Goal: Register for event/course

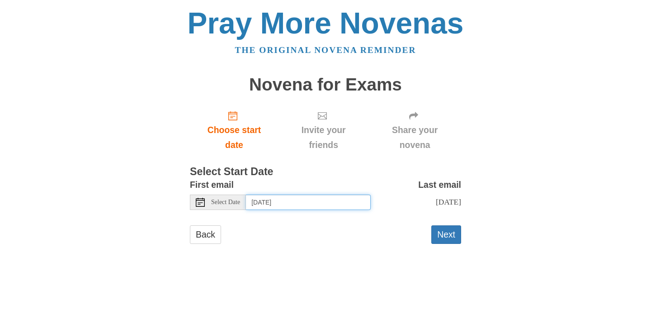
click at [305, 198] on input "Monday, September 22nd" at bounding box center [308, 201] width 125 height 15
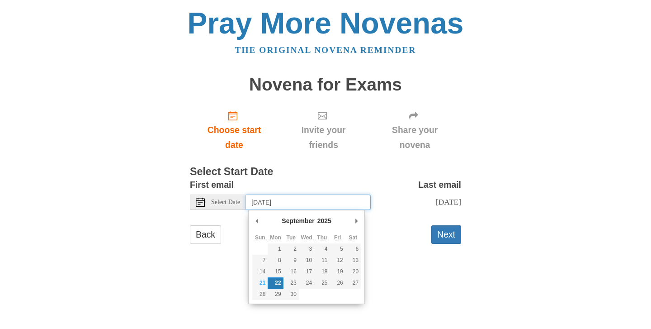
click at [283, 203] on input "Monday, September 22nd" at bounding box center [308, 201] width 125 height 15
click at [338, 199] on input "Monday, September 22nd" at bounding box center [308, 201] width 125 height 15
type input "Wednesday, September 24th"
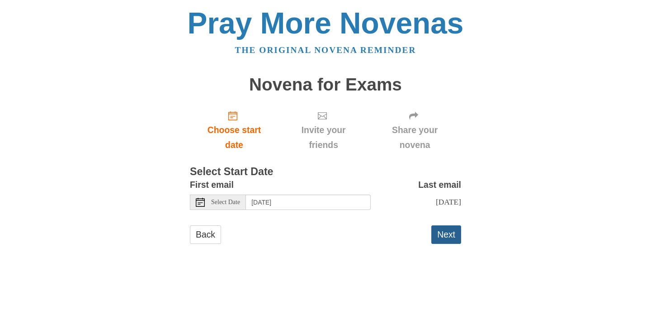
click at [442, 231] on button "Next" at bounding box center [446, 234] width 30 height 19
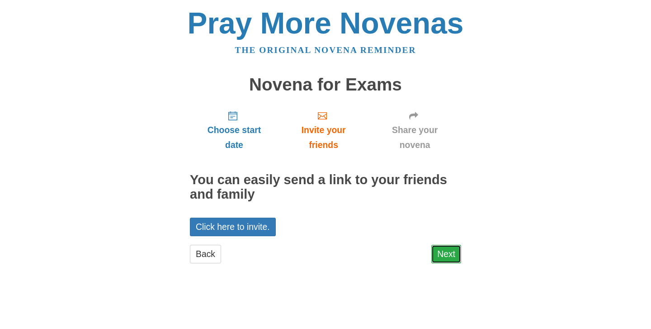
click at [450, 253] on link "Next" at bounding box center [446, 253] width 30 height 19
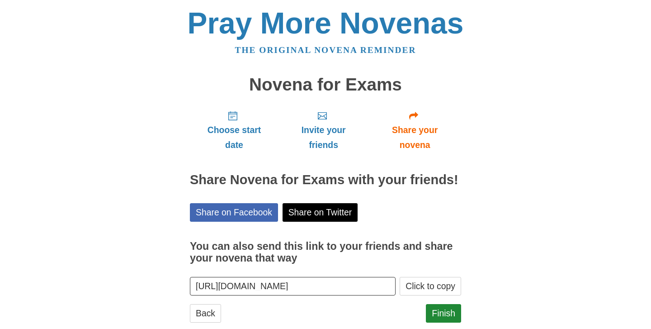
scroll to position [20, 0]
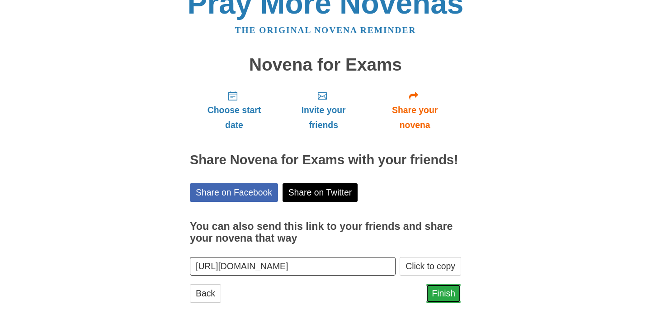
click at [453, 292] on link "Finish" at bounding box center [443, 293] width 35 height 19
